Goal: Task Accomplishment & Management: Use online tool/utility

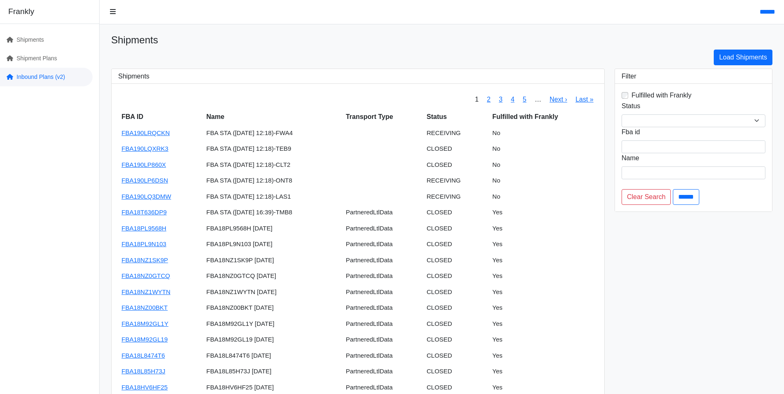
click at [41, 76] on link "Inbound Plans (v2)" at bounding box center [46, 77] width 93 height 19
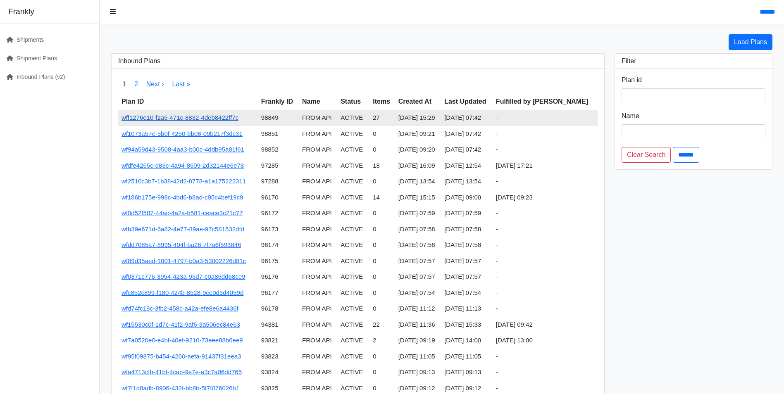
click at [201, 117] on link "wff1276e10-f2a5-471c-8832-4deb8422ff7c" at bounding box center [180, 117] width 117 height 7
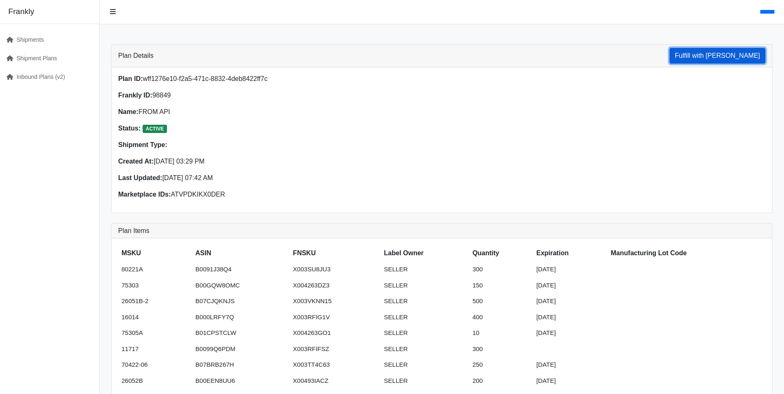
click at [719, 54] on button "Fulfill with [PERSON_NAME]" at bounding box center [718, 56] width 96 height 16
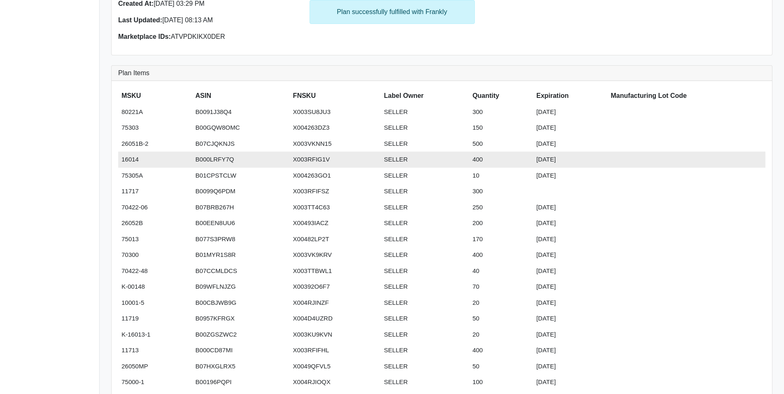
scroll to position [165, 0]
